Goal: Find specific page/section: Find specific page/section

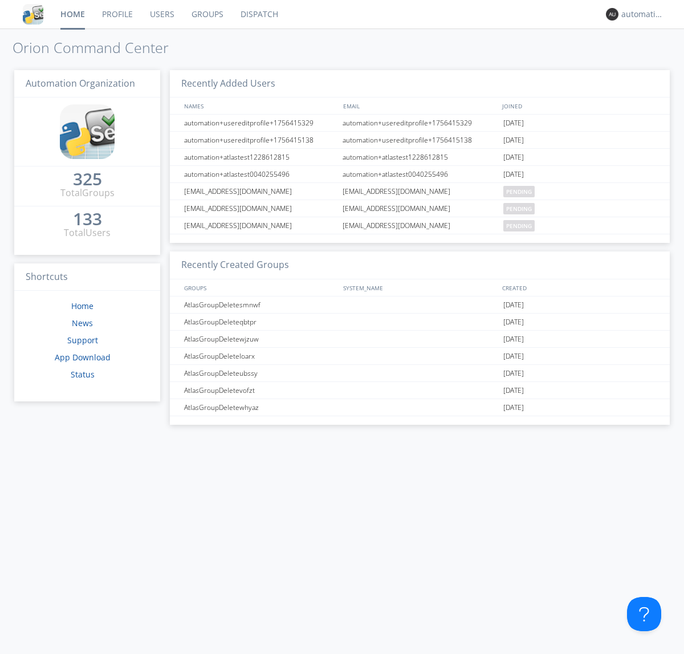
click at [258, 14] on link "Dispatch" at bounding box center [259, 14] width 55 height 29
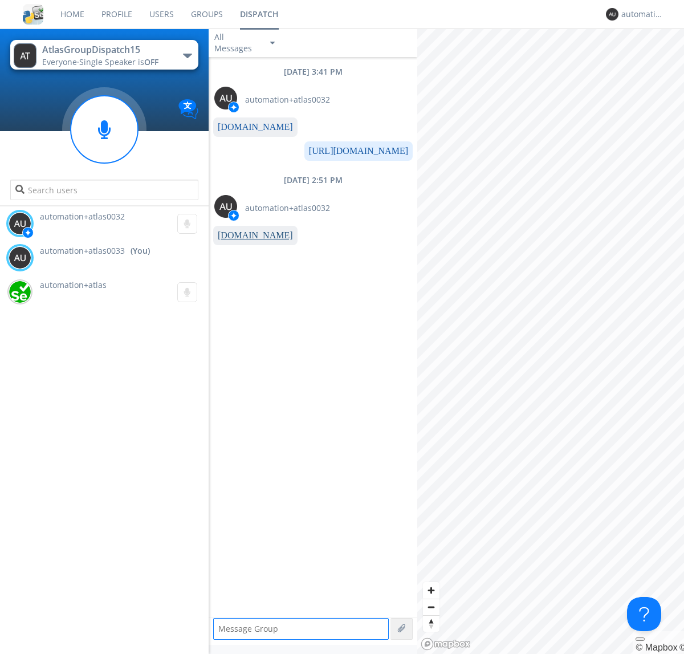
click at [250, 236] on link "[DOMAIN_NAME]" at bounding box center [255, 235] width 75 height 10
type textarea "[URL][DOMAIN_NAME]"
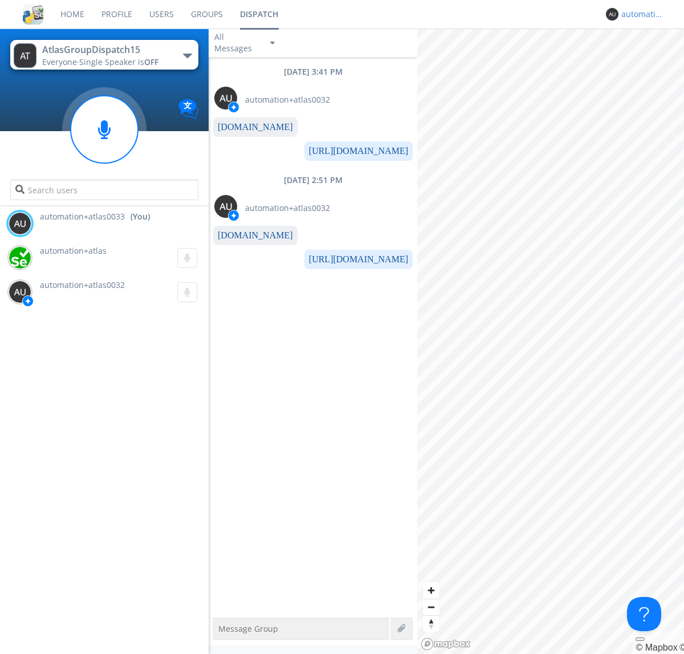
click at [640, 14] on div "automation+atlas0033" at bounding box center [643, 14] width 43 height 11
